Goal: Check status: Check status

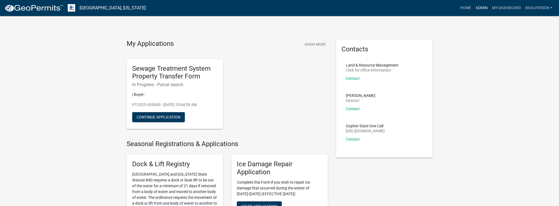
click at [480, 9] on link "Admin" at bounding box center [481, 8] width 17 height 10
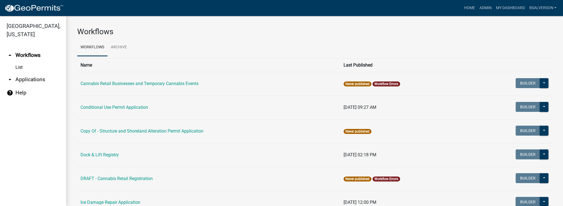
click at [21, 81] on link "arrow_drop_down Applications" at bounding box center [33, 79] width 66 height 13
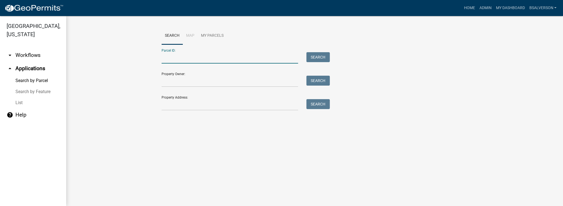
paste input "33000160100000"
type input "33000160100000"
click at [315, 56] on button "Search" at bounding box center [317, 57] width 23 height 10
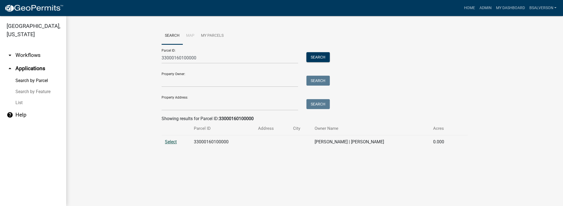
click at [171, 141] on span "Select" at bounding box center [171, 141] width 12 height 5
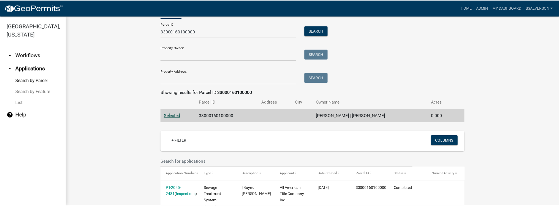
scroll to position [67, 0]
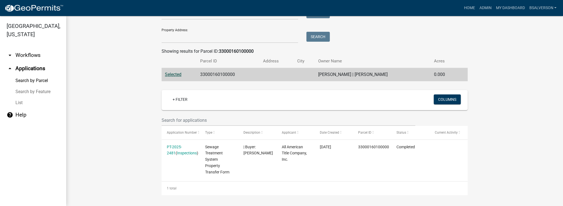
click at [180, 147] on link "PT-2025-2481" at bounding box center [174, 149] width 15 height 11
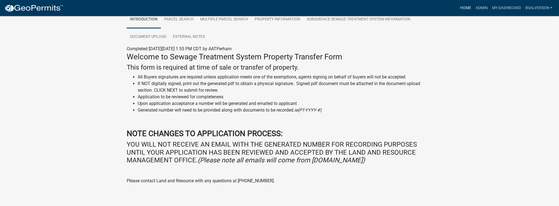
scroll to position [113, 0]
